Goal: Task Accomplishment & Management: Complete application form

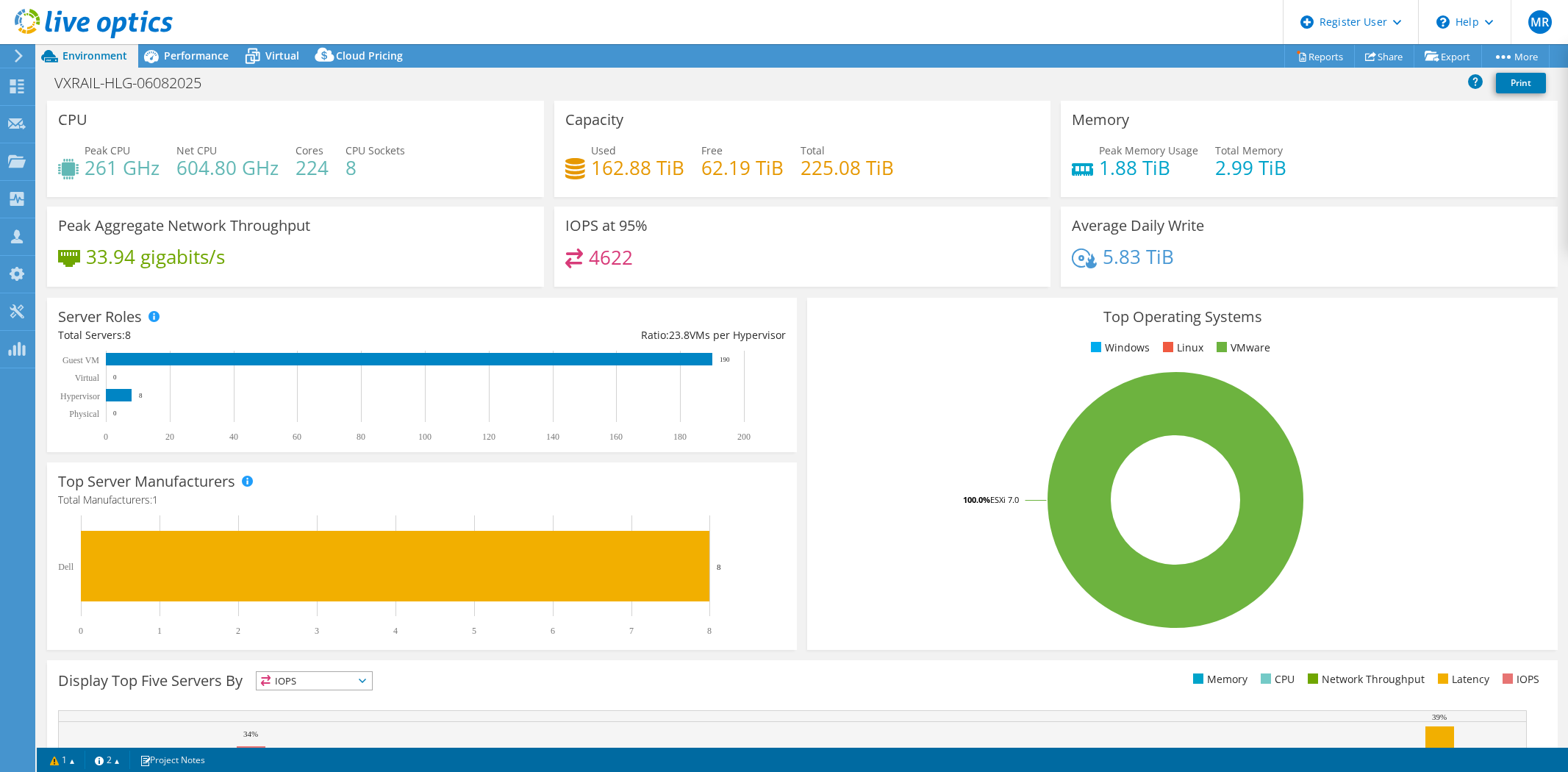
select select "USD"
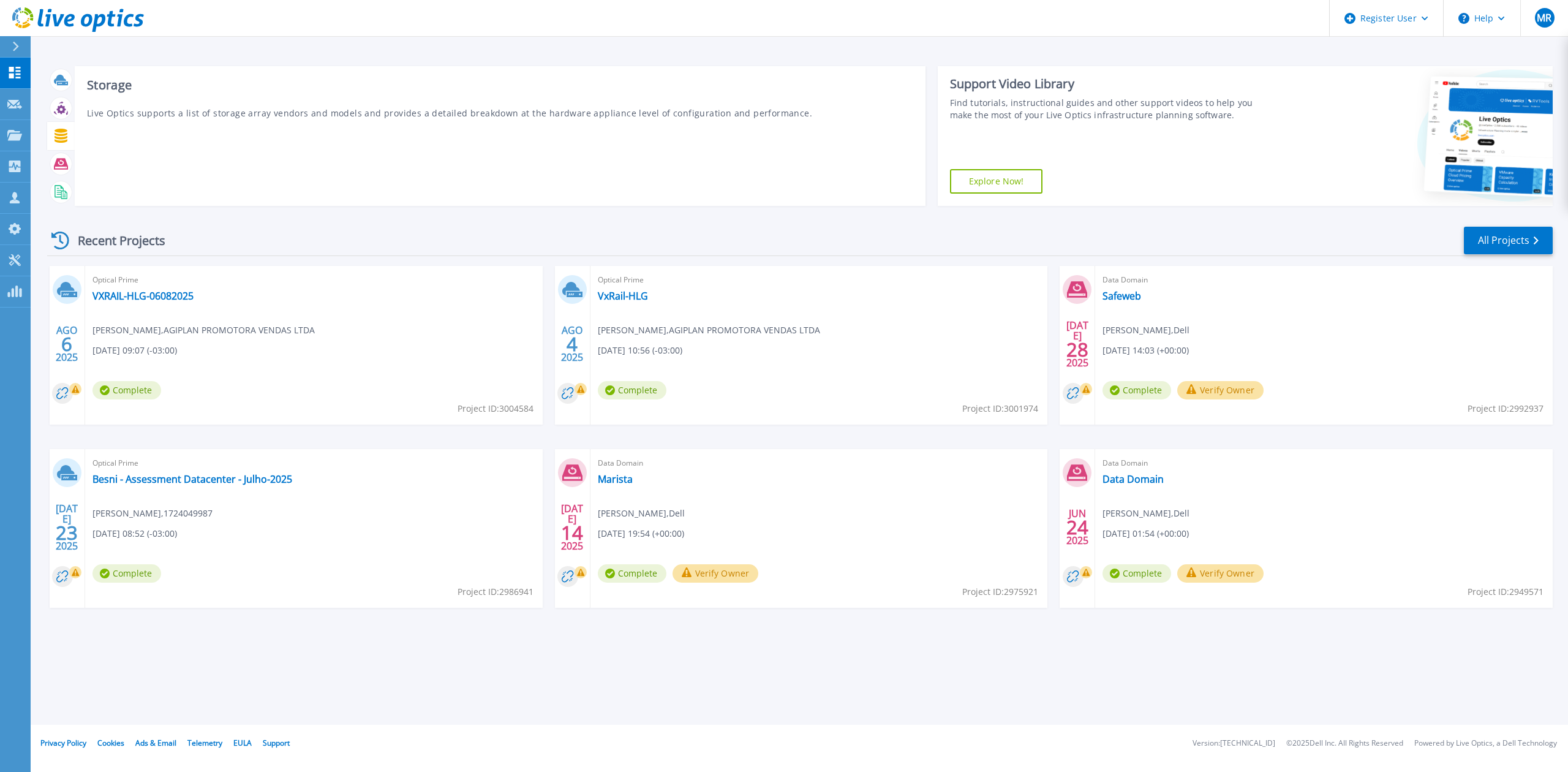
click at [55, 134] on icon at bounding box center [60, 136] width 13 height 14
click at [57, 134] on icon at bounding box center [61, 136] width 14 height 14
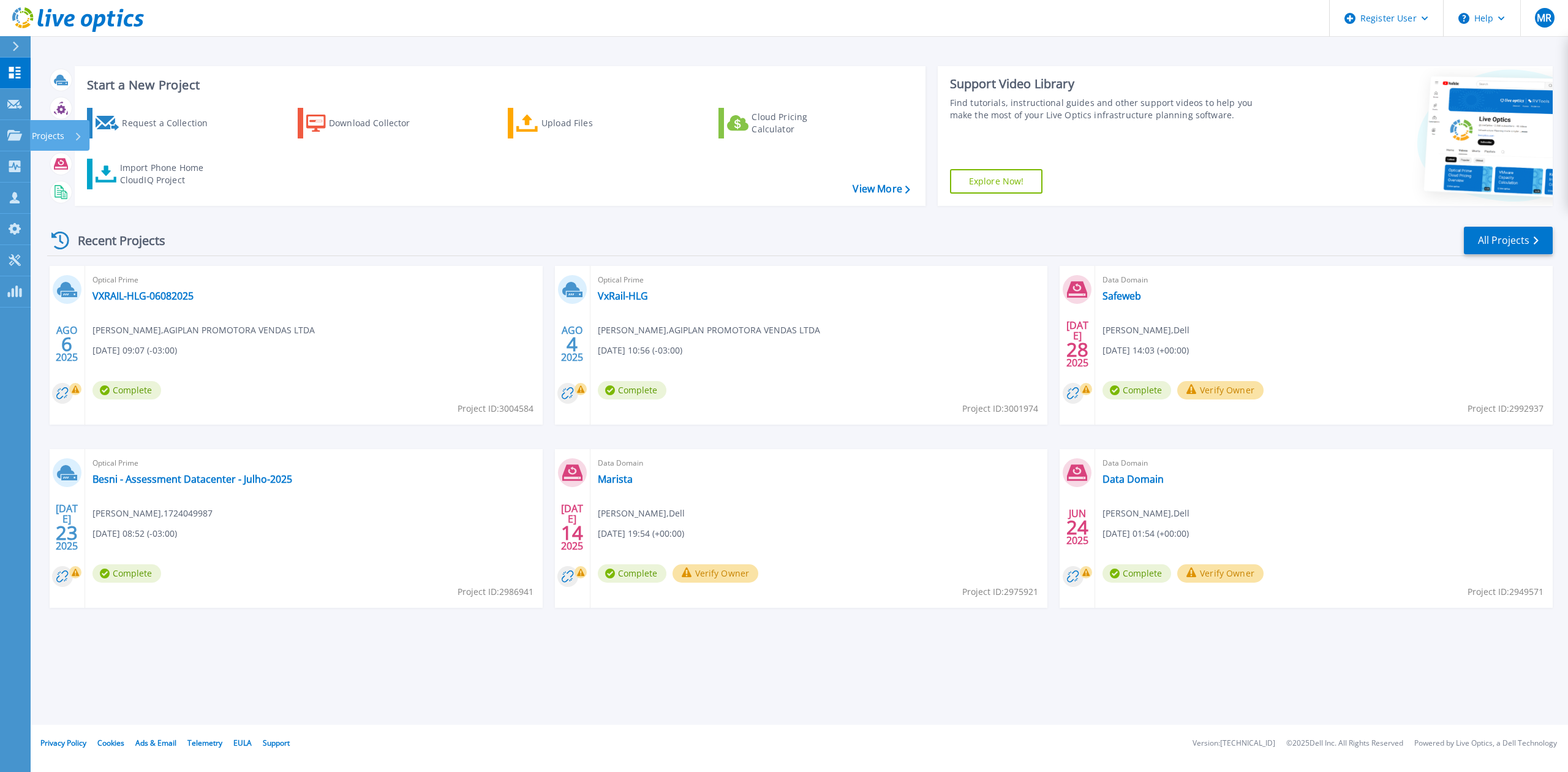
click at [24, 134] on link "Projects Projects" at bounding box center [15, 136] width 31 height 31
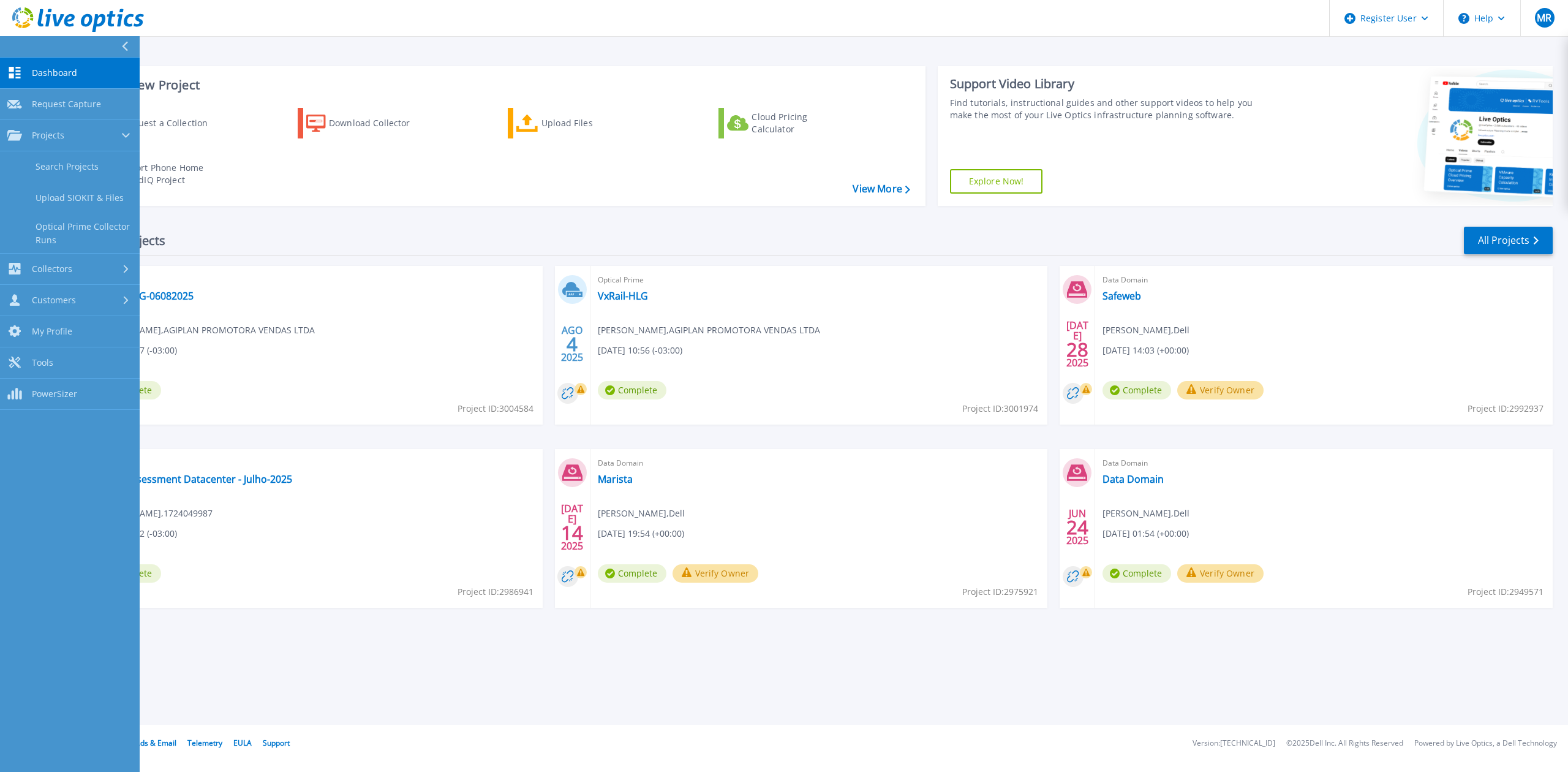
click at [94, 172] on link "Search Projects" at bounding box center [70, 167] width 140 height 31
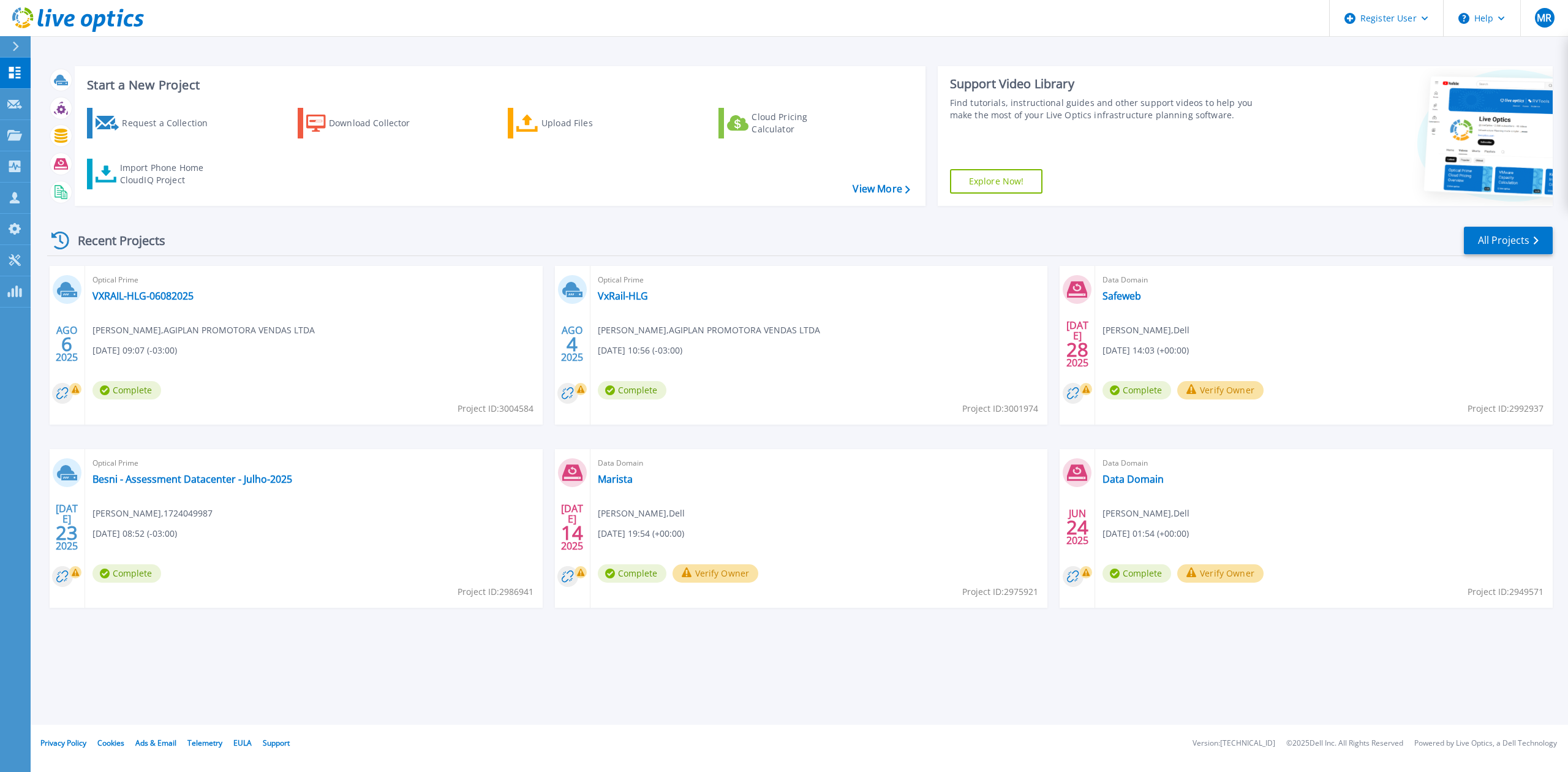
click at [16, 101] on icon at bounding box center [14, 104] width 15 height 9
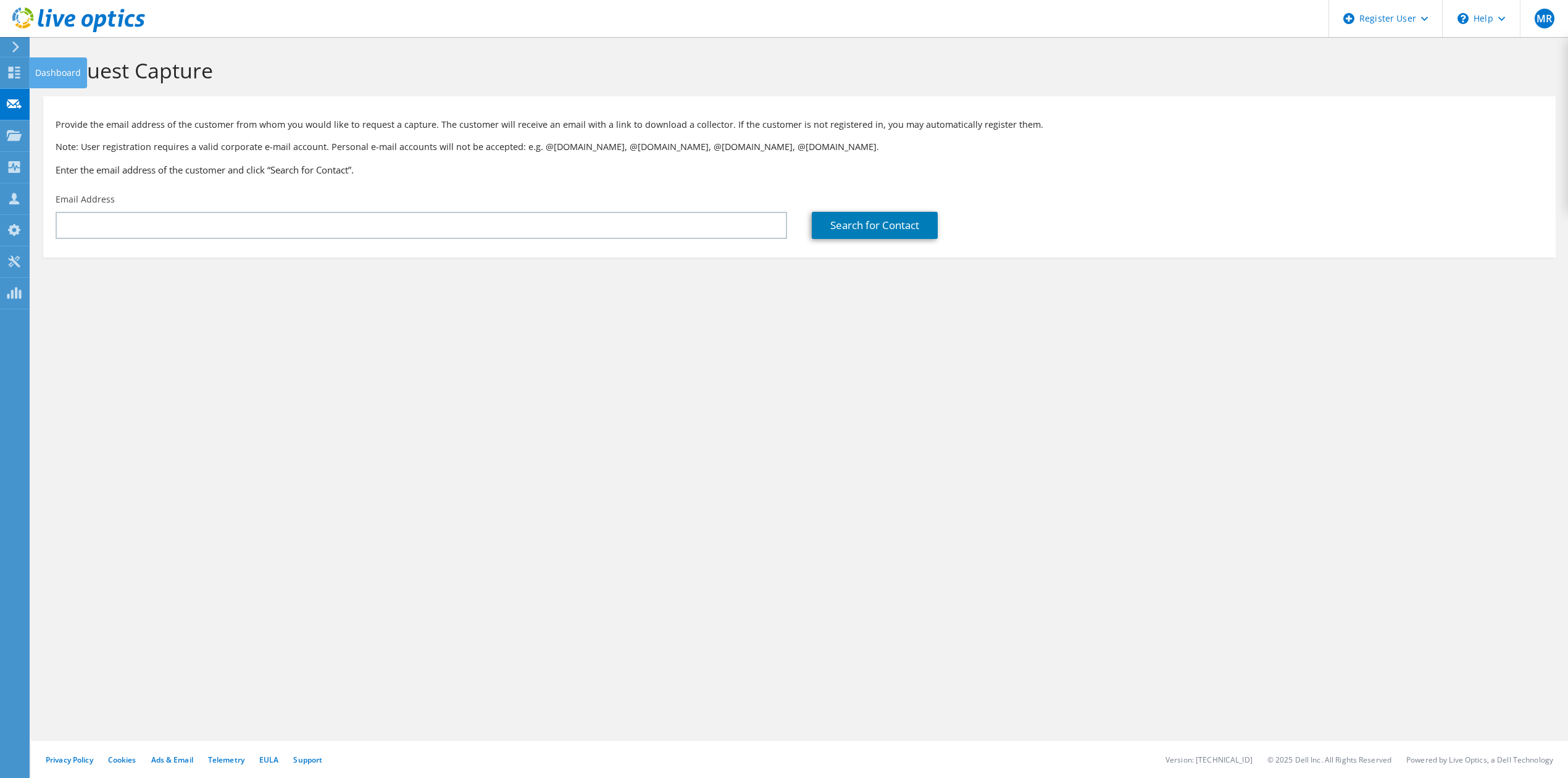
click at [18, 66] on icon at bounding box center [14, 72] width 15 height 12
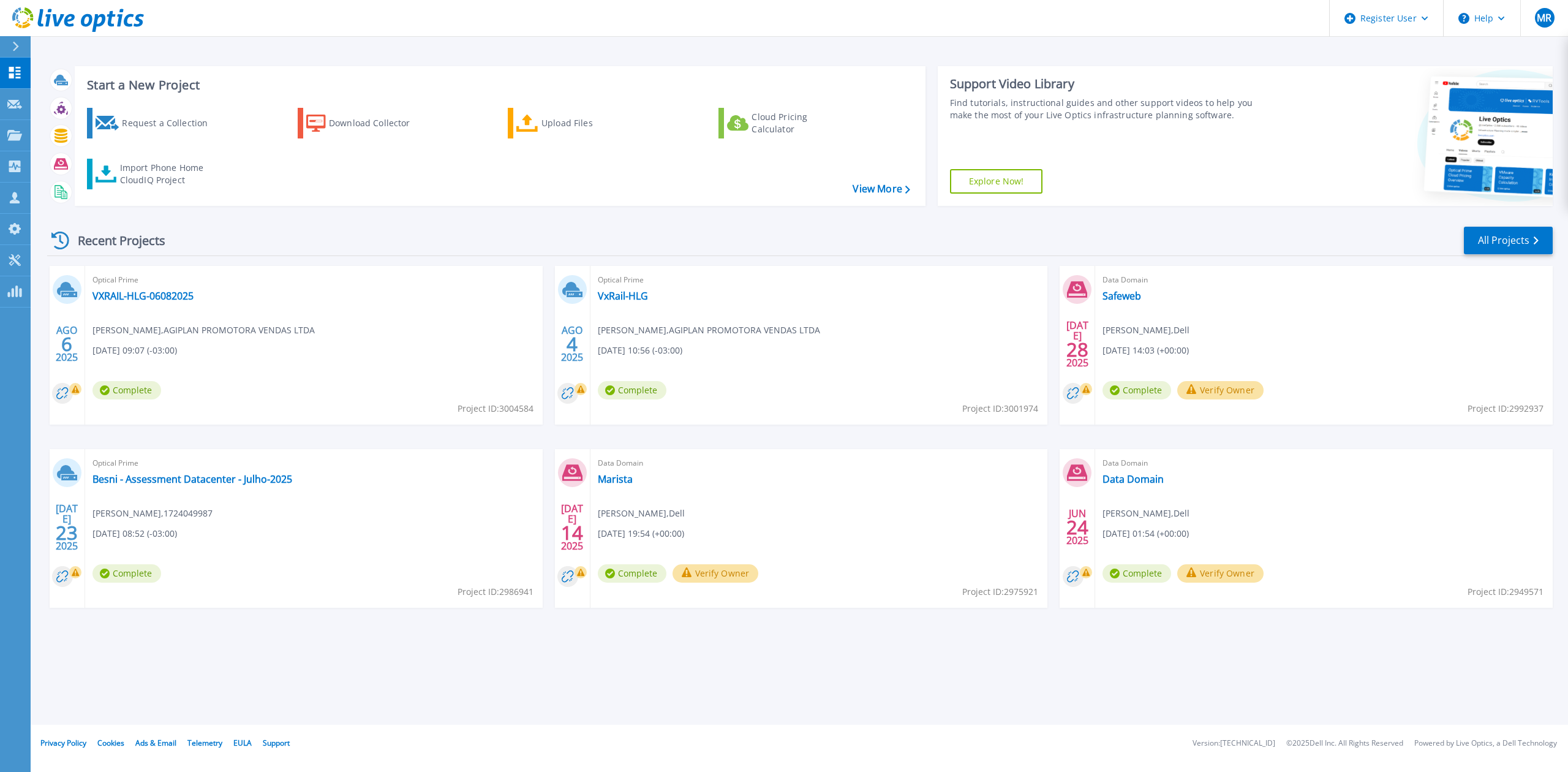
click at [177, 133] on div "Request a Collection" at bounding box center [170, 123] width 98 height 24
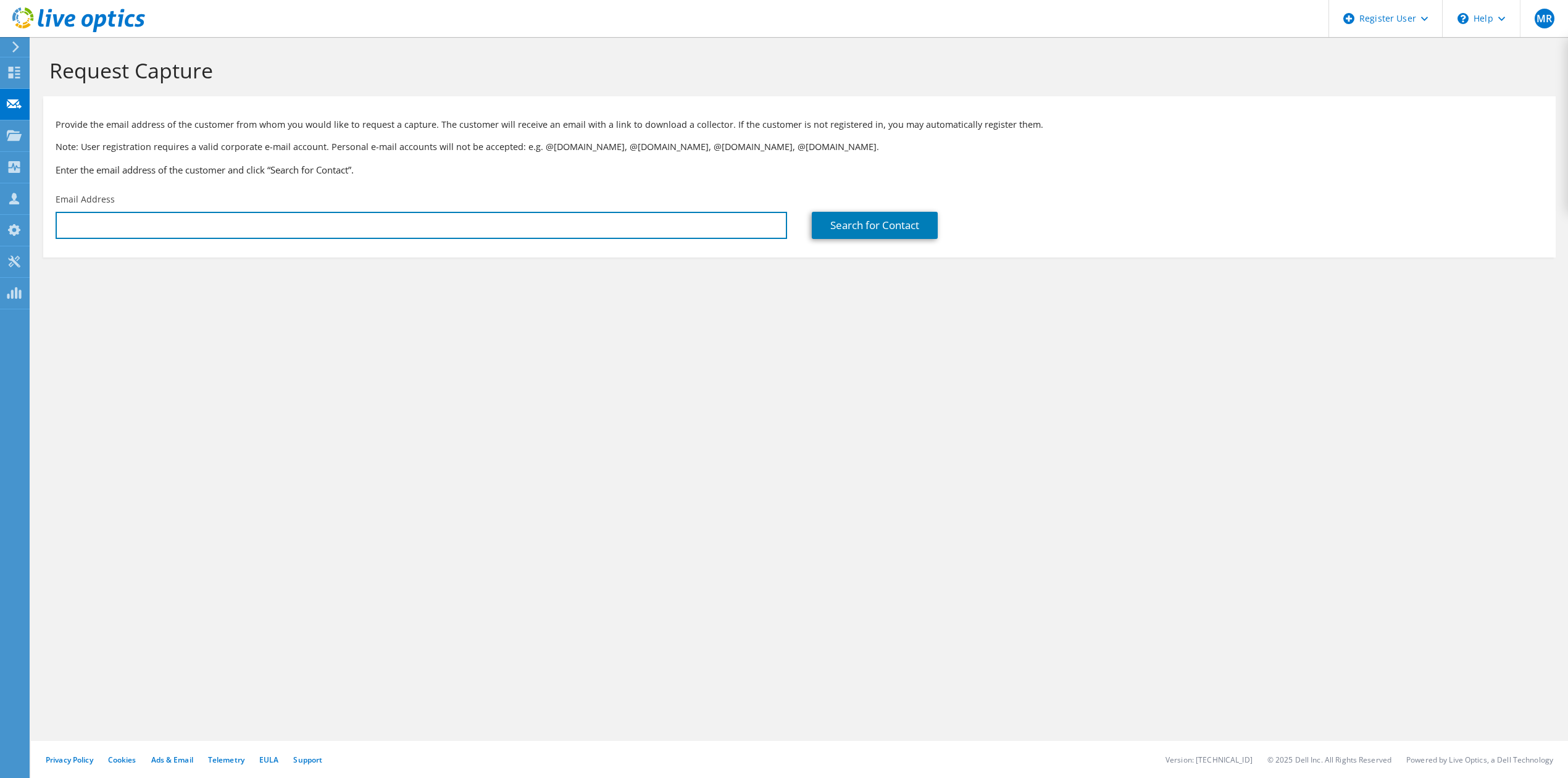
click at [241, 237] on input "text" at bounding box center [421, 226] width 731 height 27
type input "[EMAIL_ADDRESS][PERSON_NAME][DOMAIN_NAME]"
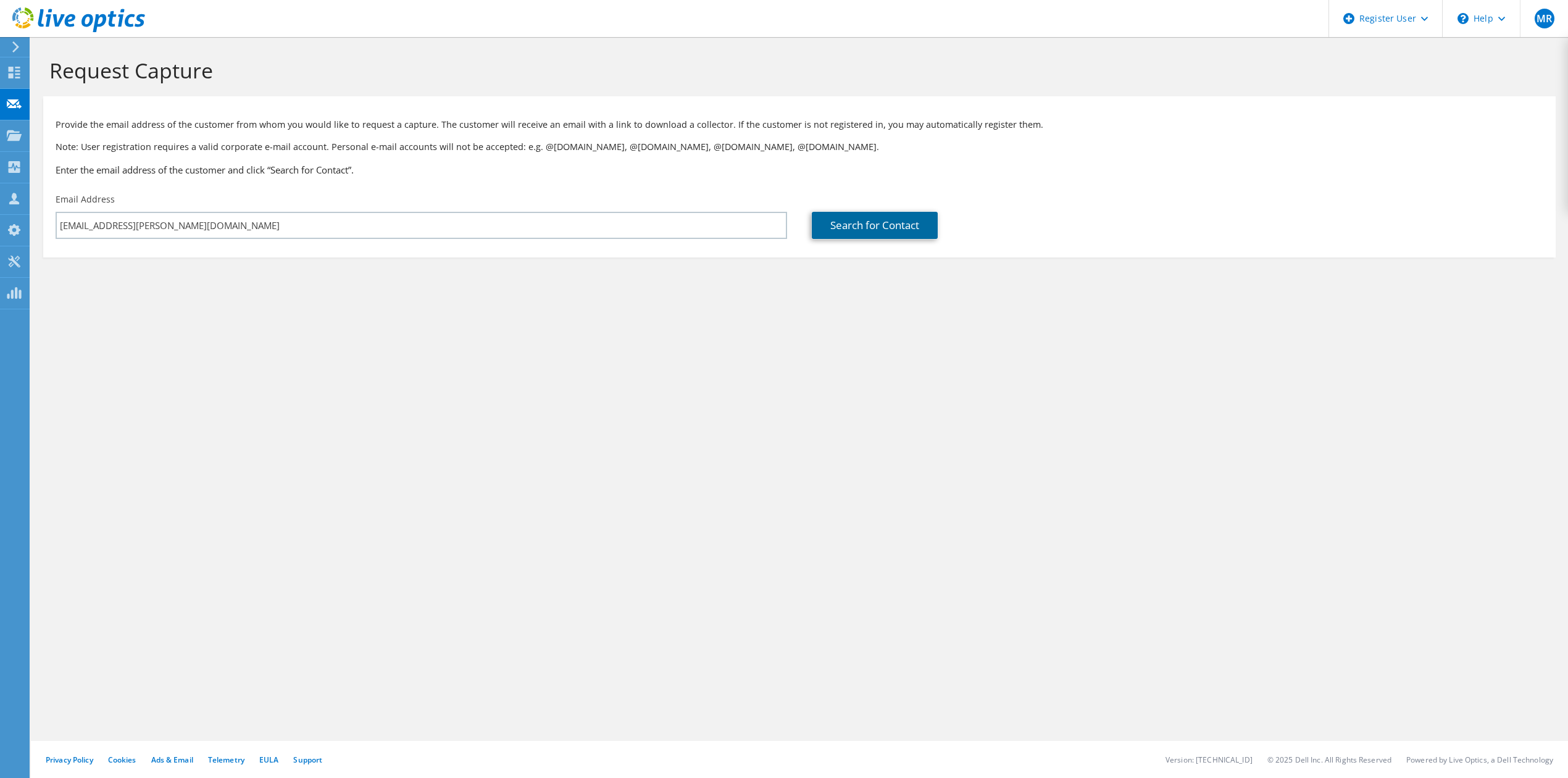
click at [851, 218] on link "Search for Contact" at bounding box center [875, 226] width 126 height 27
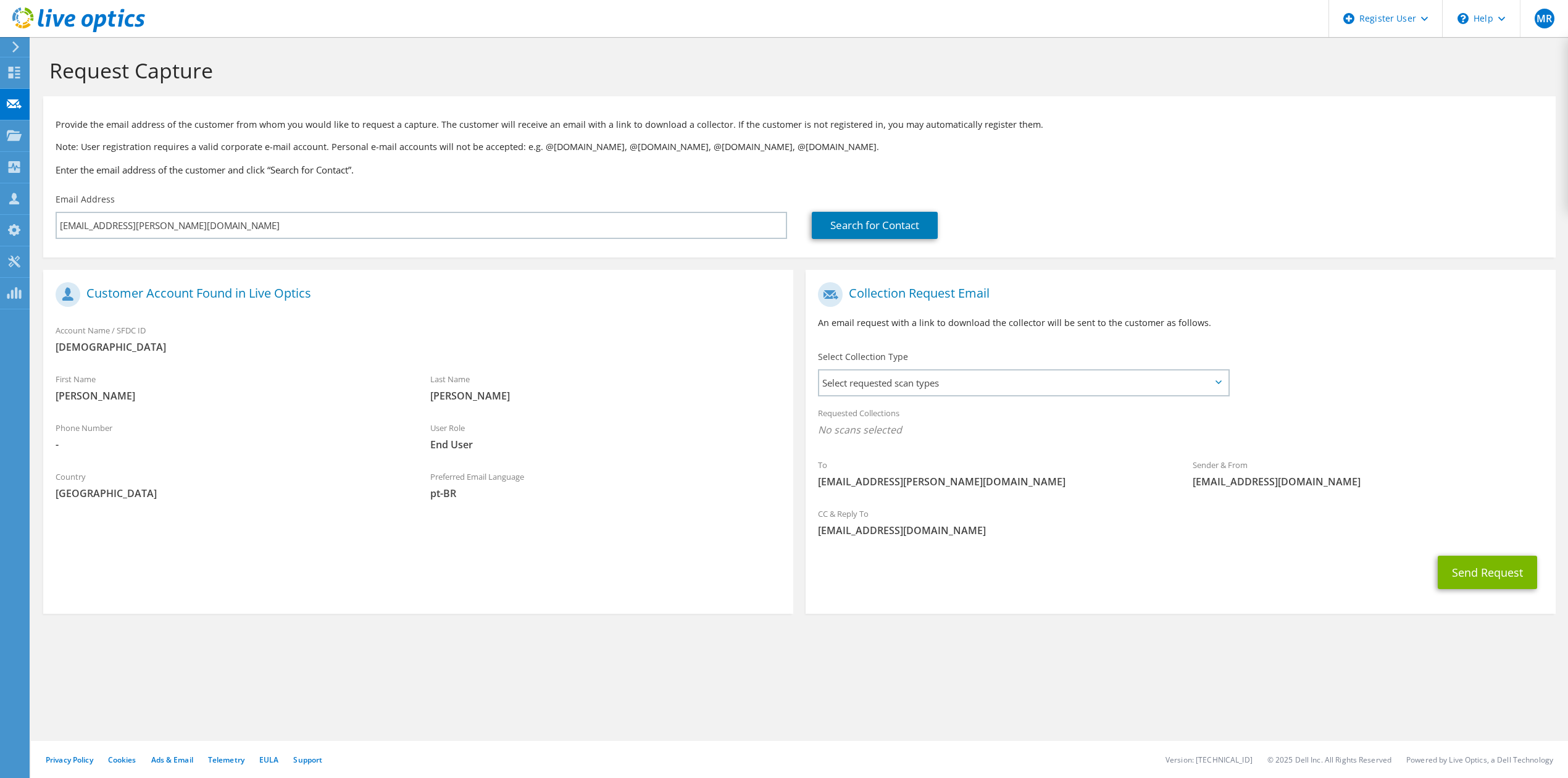
click at [964, 393] on span "Select requested scan types" at bounding box center [1023, 382] width 408 height 25
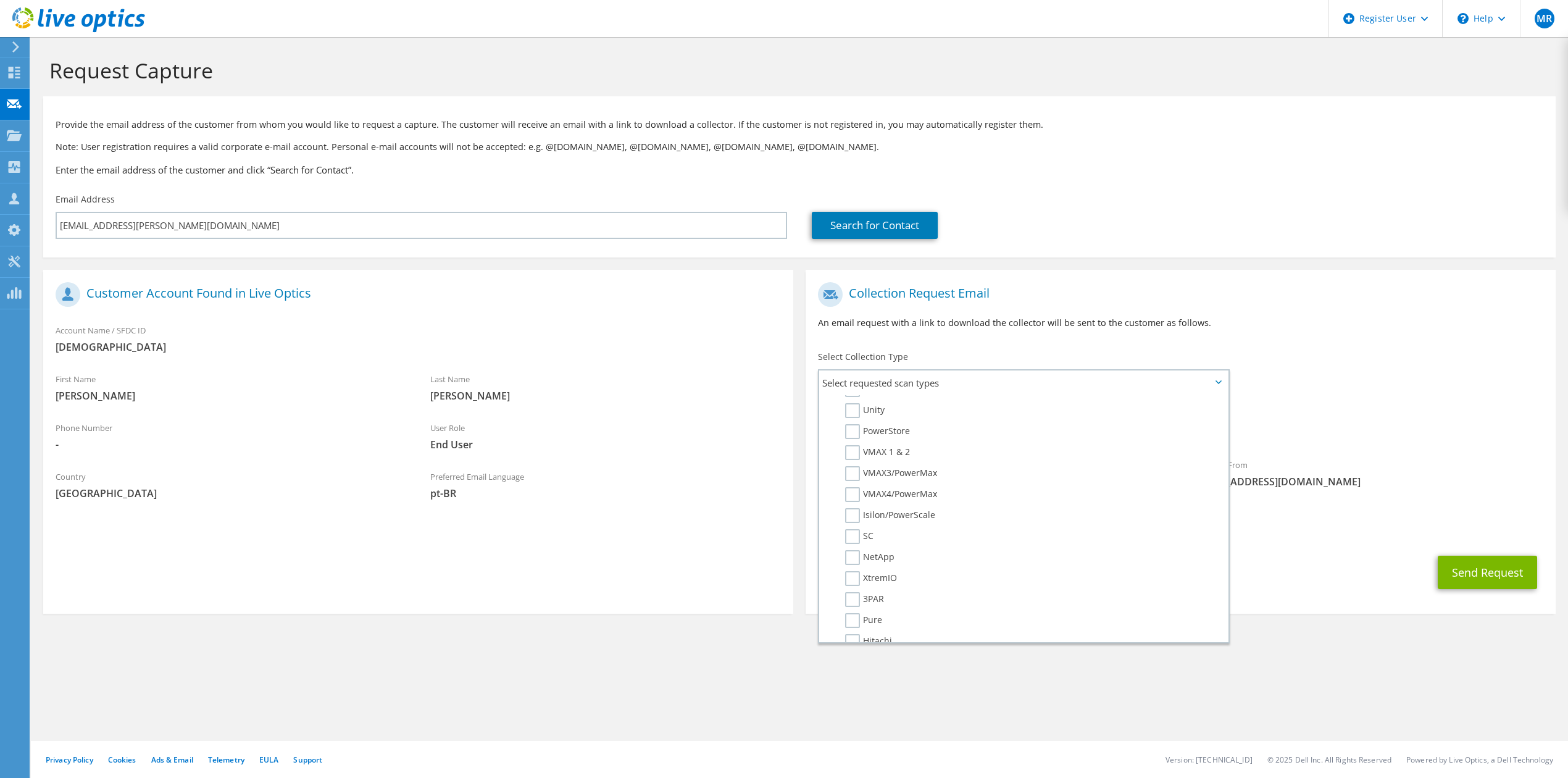
scroll to position [329, 0]
click at [860, 573] on label "IBM" at bounding box center [862, 580] width 34 height 15
click at [0, 0] on input "IBM" at bounding box center [0, 0] width 0 height 0
click at [1289, 321] on p "An email request with a link to download the collector will be sent to the cust…" at bounding box center [1181, 322] width 726 height 13
